Goal: Transaction & Acquisition: Purchase product/service

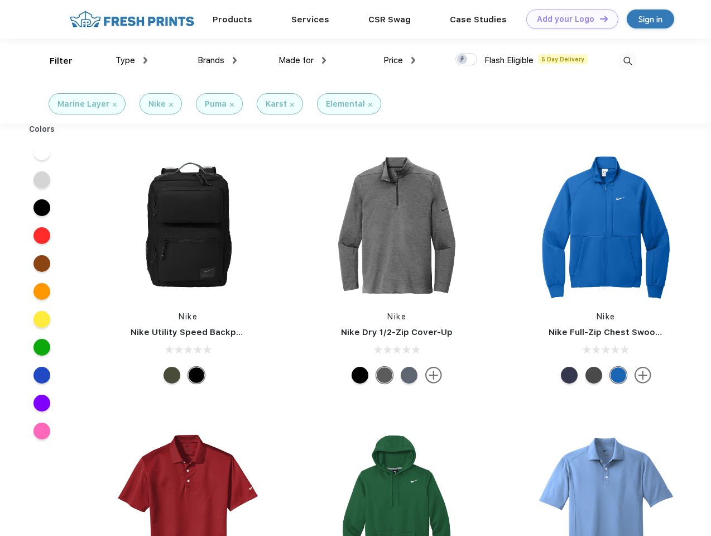
click at [568, 19] on link "Add your Logo Design Tool" at bounding box center [572, 19] width 92 height 20
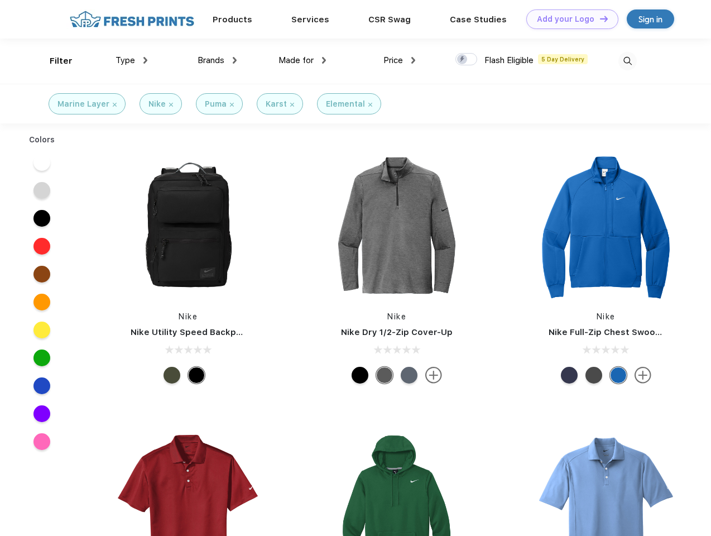
click at [0, 0] on div "Design Tool" at bounding box center [0, 0] width 0 height 0
click at [599, 18] on link "Add your Logo Design Tool" at bounding box center [572, 19] width 92 height 20
click at [54, 61] on div "Filter" at bounding box center [61, 61] width 23 height 13
click at [132, 60] on span "Type" at bounding box center [126, 60] width 20 height 10
click at [217, 60] on span "Brands" at bounding box center [211, 60] width 27 height 10
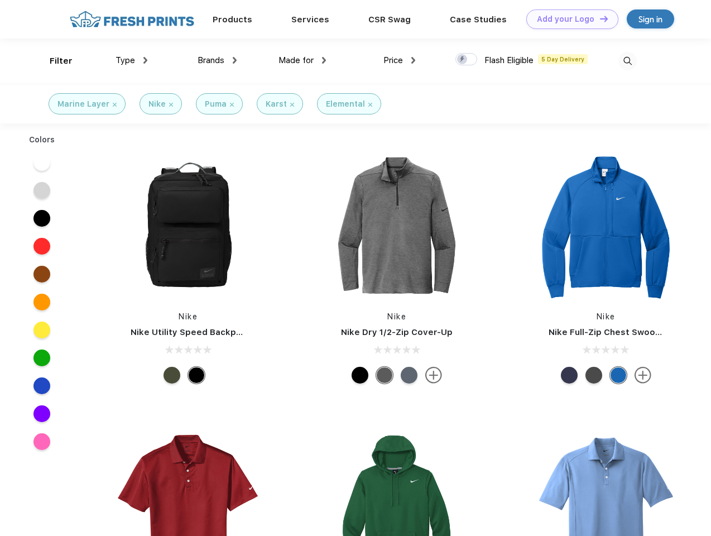
click at [303, 60] on span "Made for" at bounding box center [296, 60] width 35 height 10
click at [400, 60] on span "Price" at bounding box center [393, 60] width 20 height 10
click at [467, 60] on div at bounding box center [466, 59] width 22 height 12
click at [463, 60] on input "checkbox" at bounding box center [458, 55] width 7 height 7
click at [627, 61] on img at bounding box center [627, 61] width 18 height 18
